Goal: Information Seeking & Learning: Learn about a topic

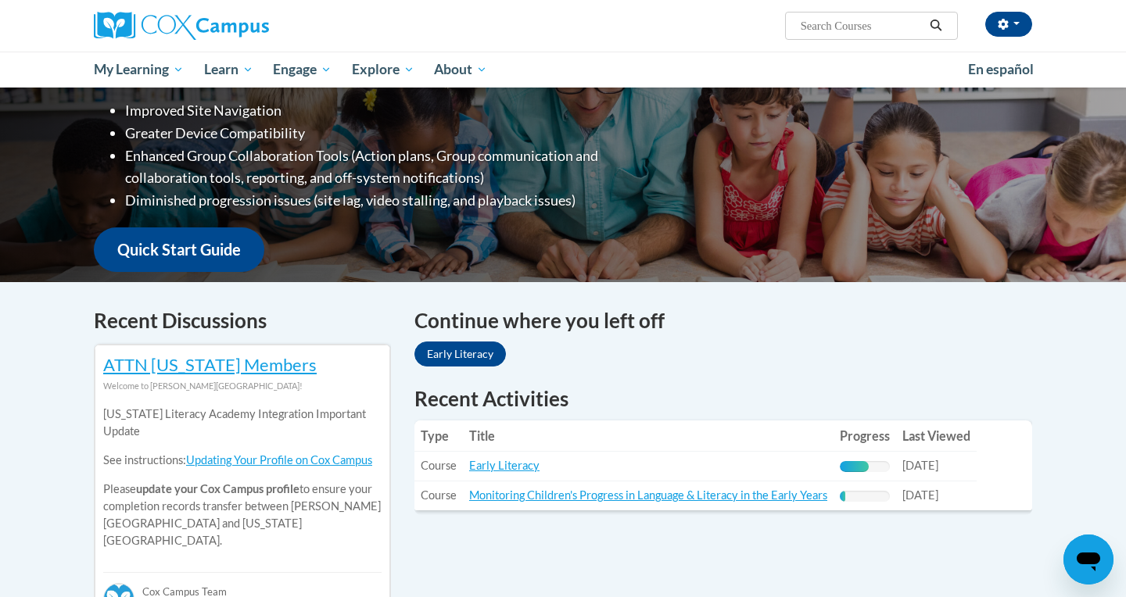
scroll to position [310, 0]
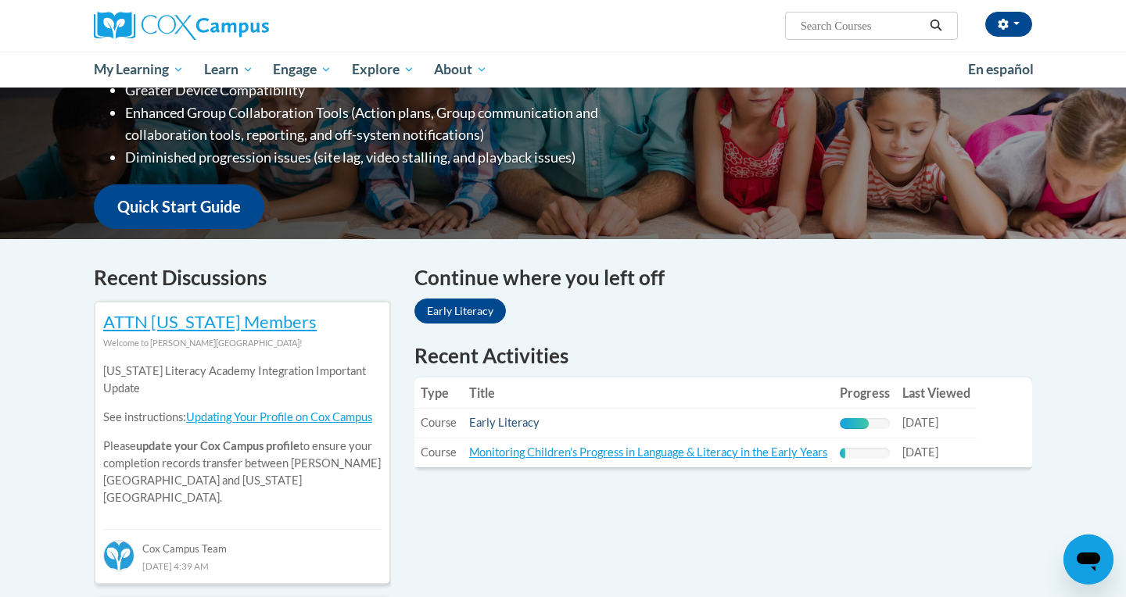
click at [521, 427] on link "Early Literacy" at bounding box center [504, 422] width 70 height 13
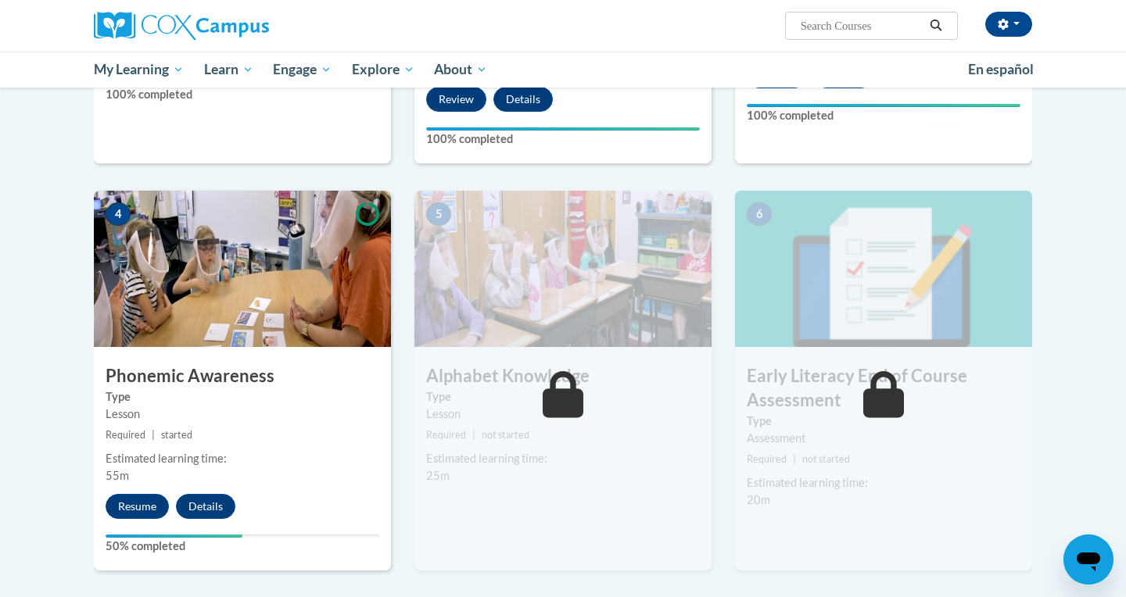
scroll to position [668, 0]
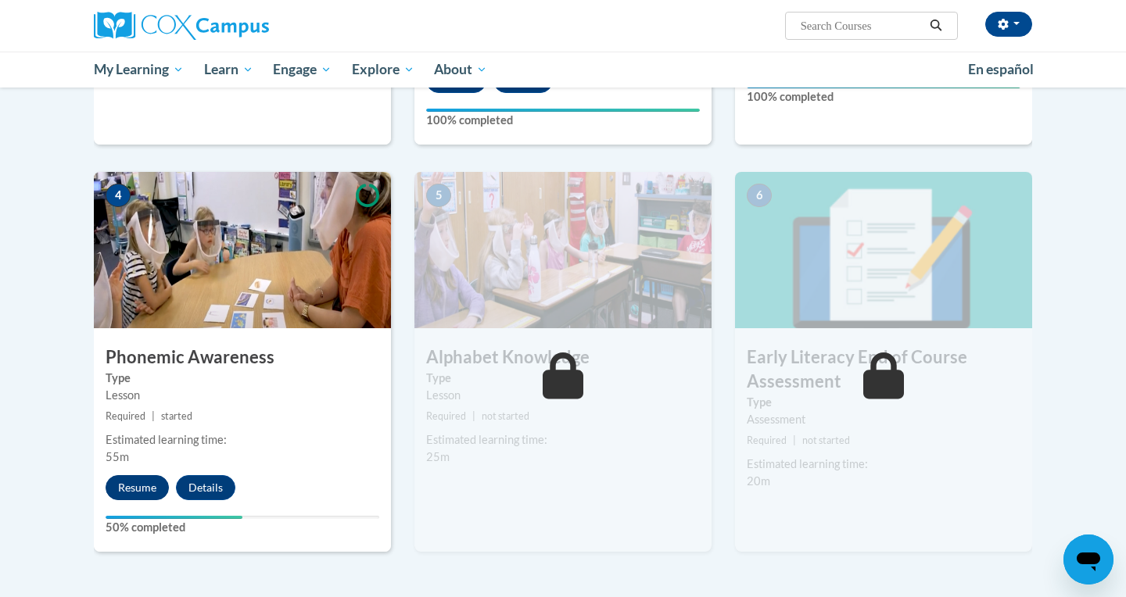
click at [137, 492] on button "Resume" at bounding box center [137, 487] width 63 height 25
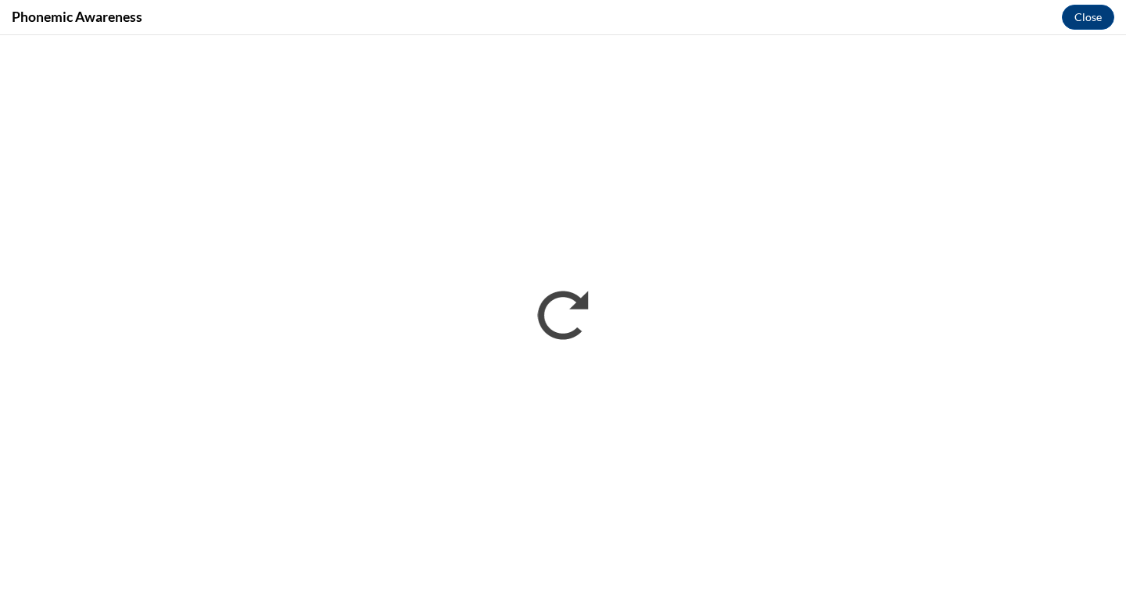
scroll to position [0, 0]
